Goal: Transaction & Acquisition: Purchase product/service

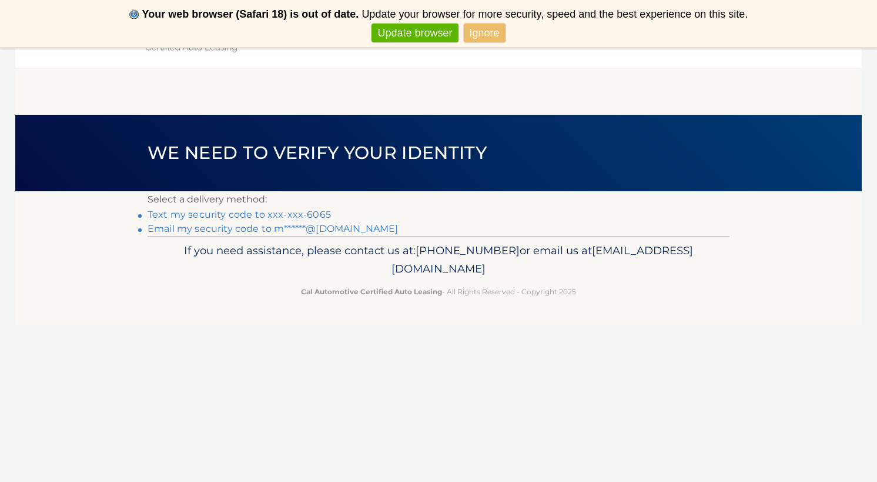
click at [306, 214] on link "Text my security code to xxx-xxx-6065" at bounding box center [239, 214] width 183 height 11
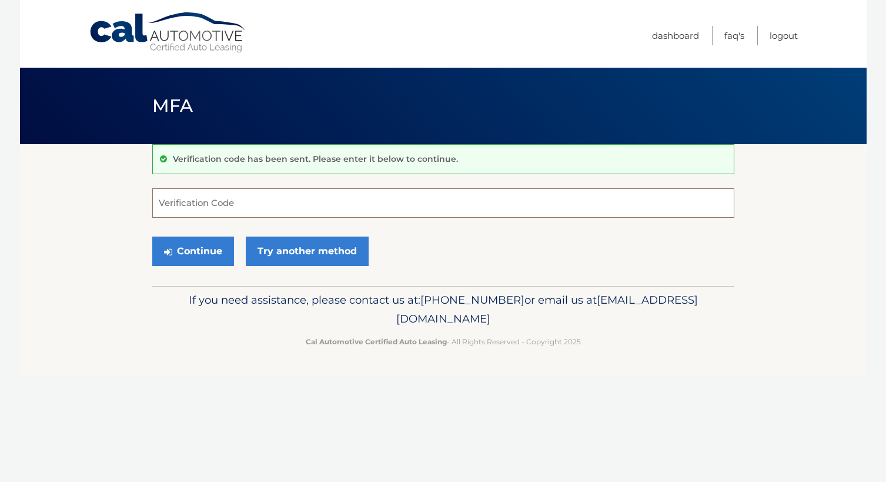
click at [224, 202] on input "Verification Code" at bounding box center [443, 202] width 582 height 29
type input "152656"
click at [194, 245] on button "Continue" at bounding box center [193, 250] width 82 height 29
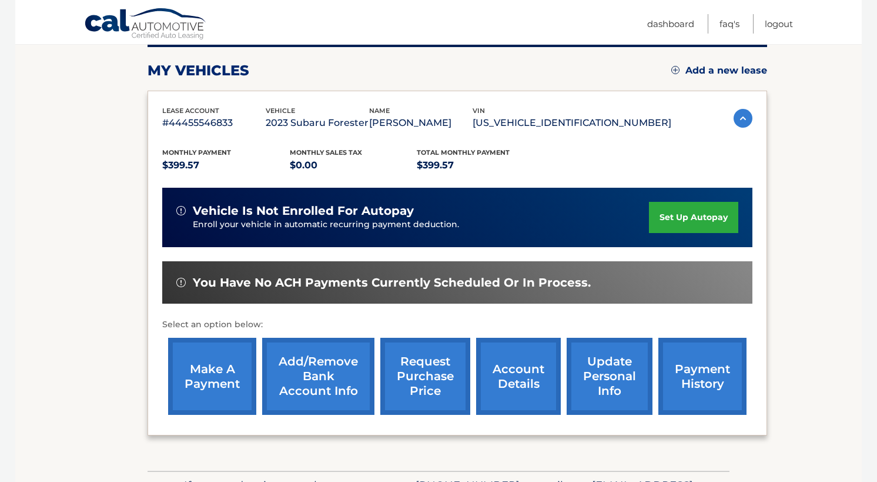
scroll to position [153, 0]
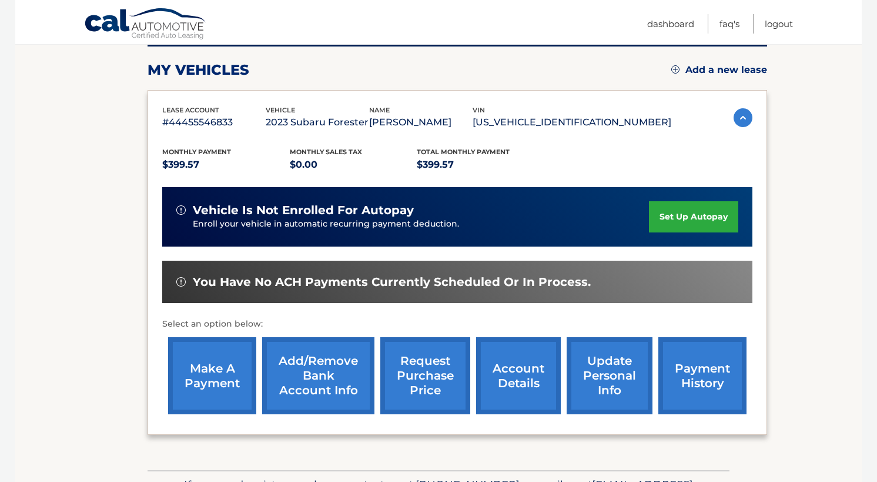
click at [222, 373] on link "make a payment" at bounding box center [212, 375] width 88 height 77
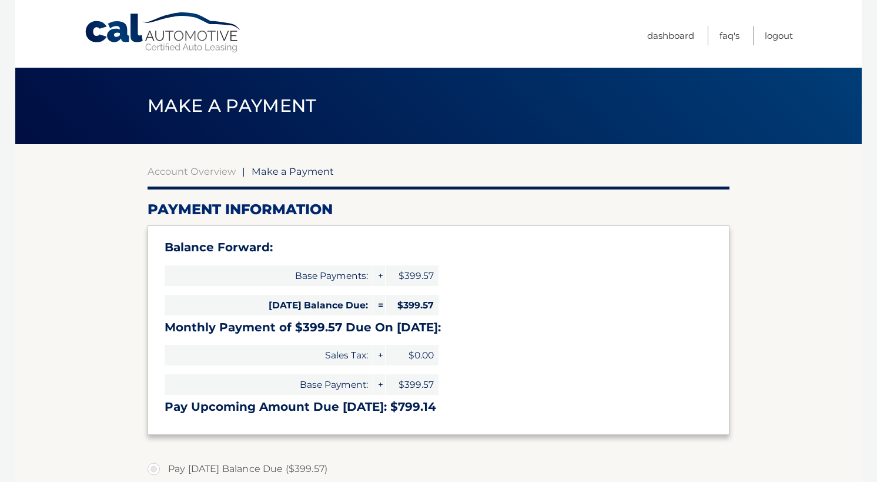
select select "YWRkOGMxNWUtZDM0MS00OTM0LWJiY2YtZTVjOTYyZWNlNzAz"
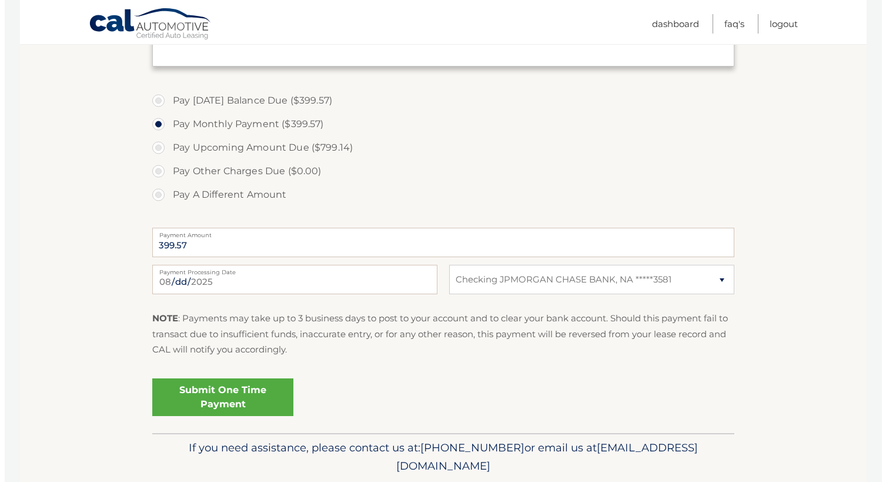
scroll to position [369, 0]
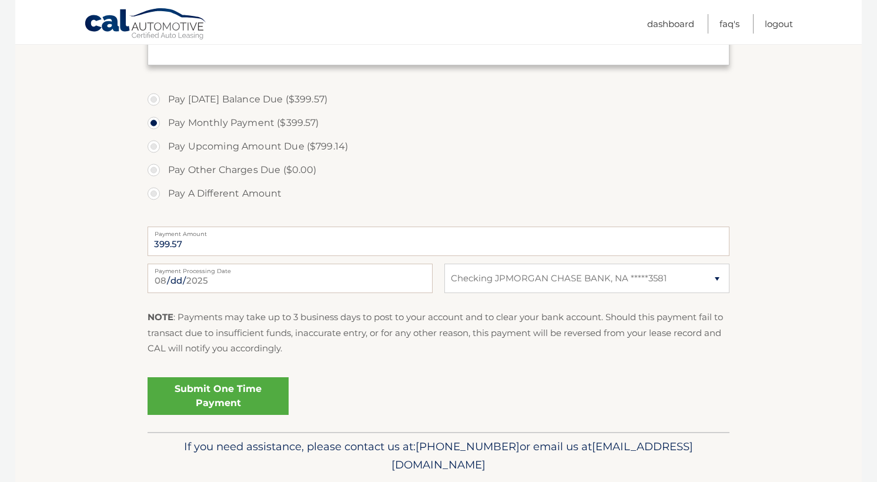
click at [227, 386] on link "Submit One Time Payment" at bounding box center [218, 396] width 141 height 38
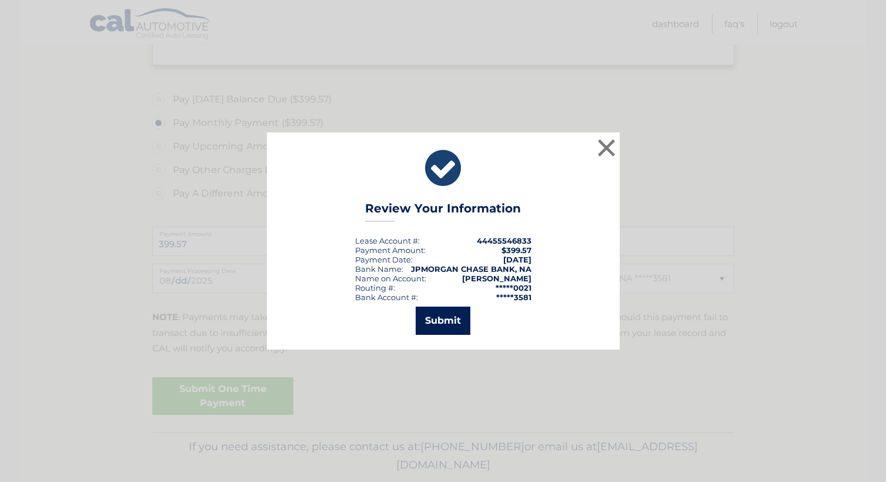
click at [460, 318] on button "Submit" at bounding box center [443, 320] width 55 height 28
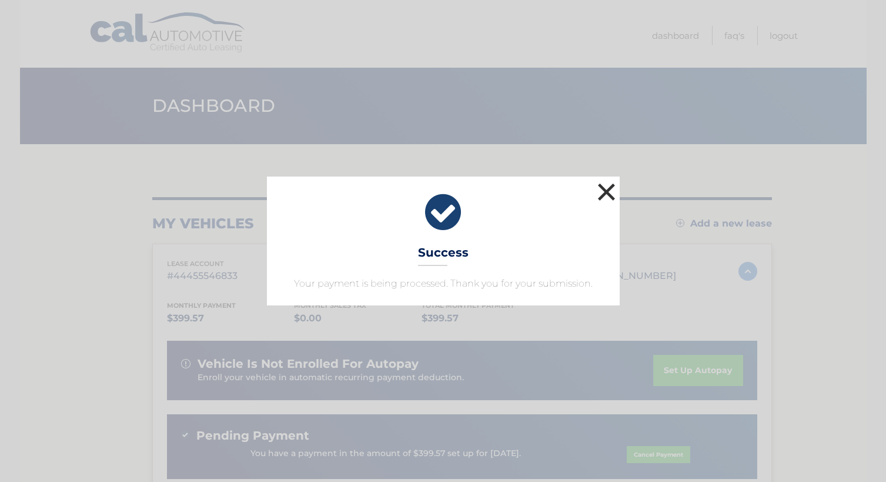
click at [608, 193] on button "×" at bounding box center [607, 192] width 24 height 24
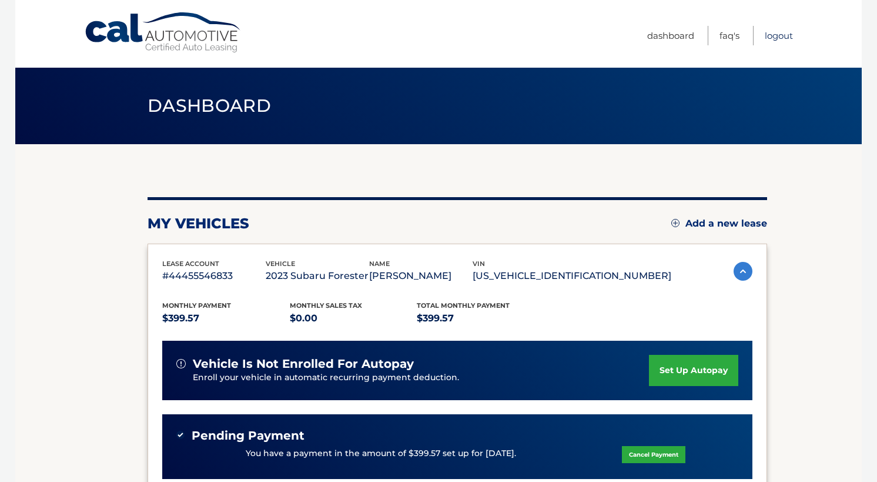
click at [776, 36] on link "Logout" at bounding box center [779, 35] width 28 height 19
